Goal: Information Seeking & Learning: Learn about a topic

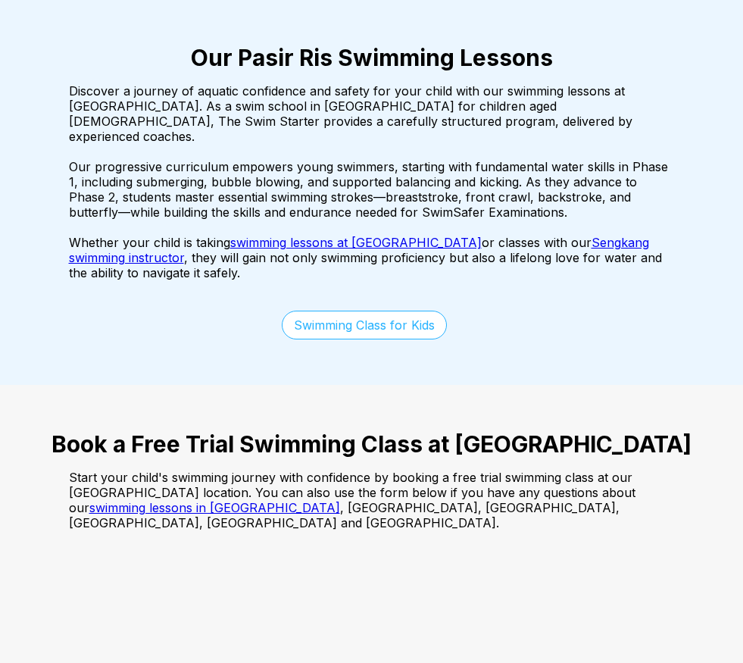
scroll to position [2576, 0]
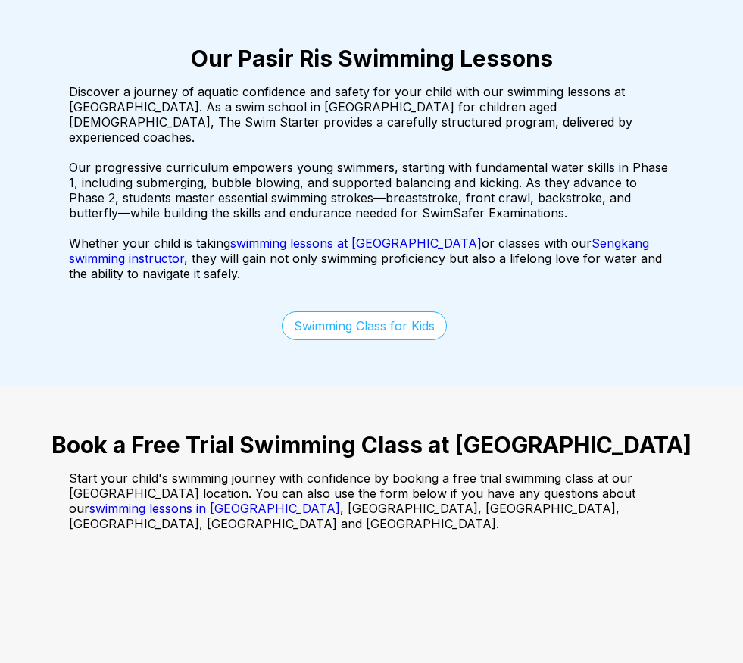
click at [414, 311] on link "Swimming Class for Kids" at bounding box center [364, 325] width 165 height 29
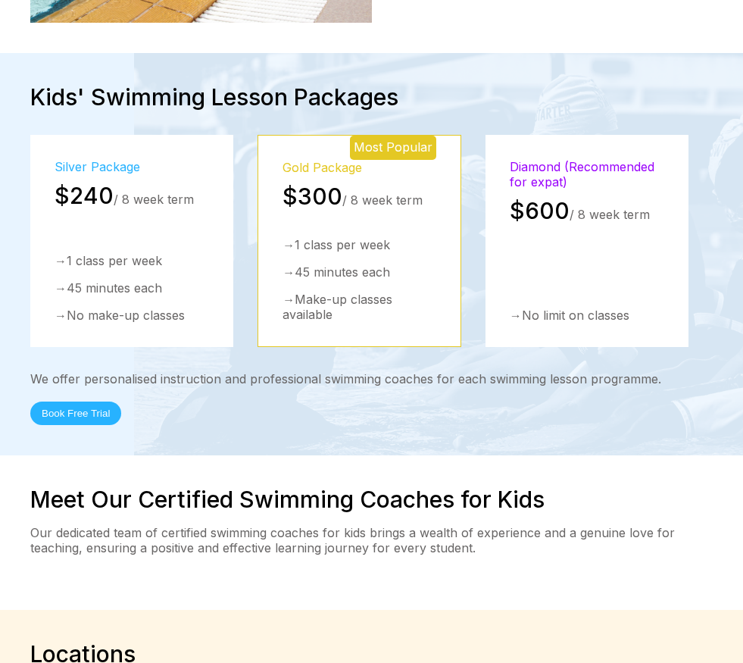
scroll to position [3485, 0]
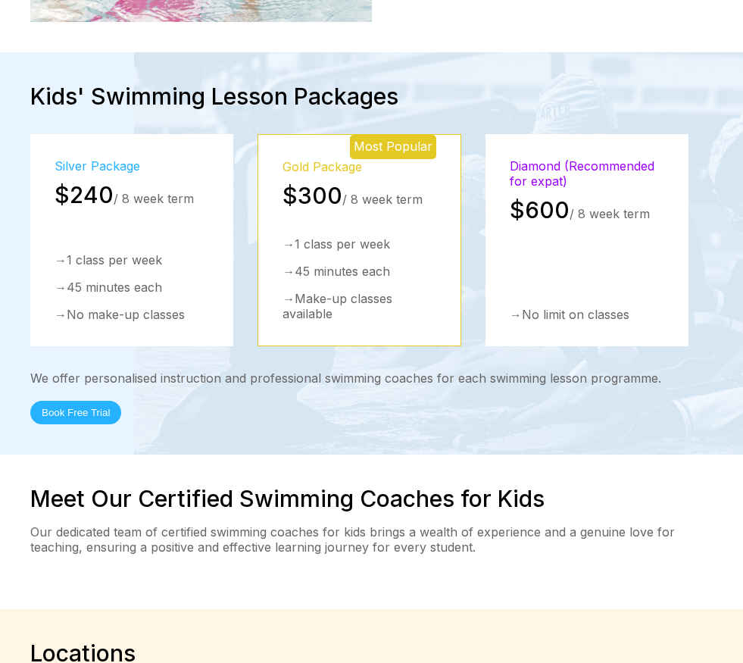
click at [161, 280] on div "→ 45 minutes each" at bounding box center [132, 287] width 155 height 15
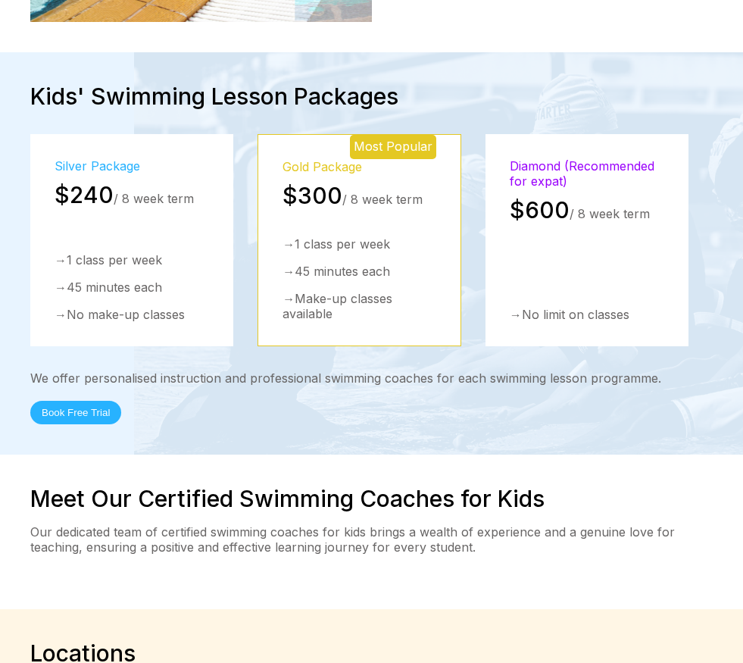
click at [130, 252] on div "→ 1 class per week → 45 minutes each → No make-up classes" at bounding box center [132, 287] width 155 height 70
click at [423, 370] on div "We offer personalised instruction and professional swimming coaches for each sw…" at bounding box center [371, 397] width 683 height 54
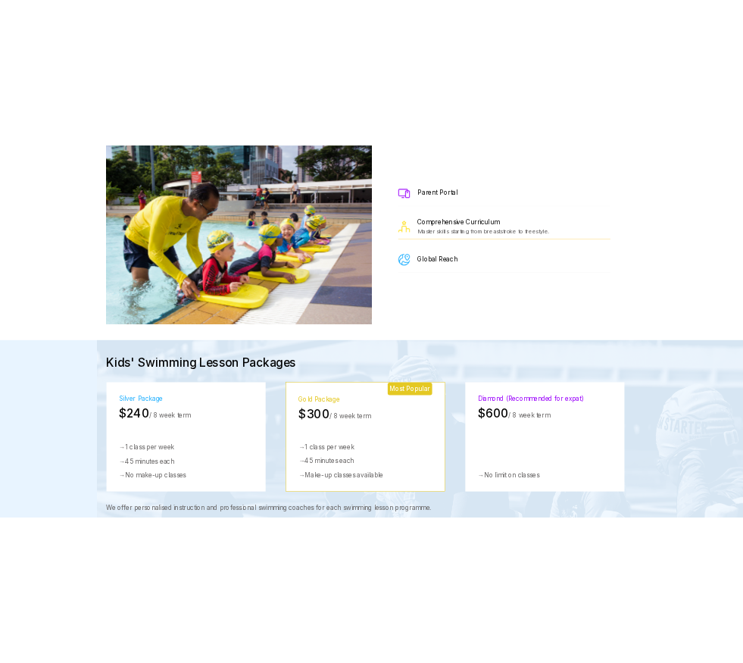
scroll to position [1849, 0]
